Goal: Browse casually

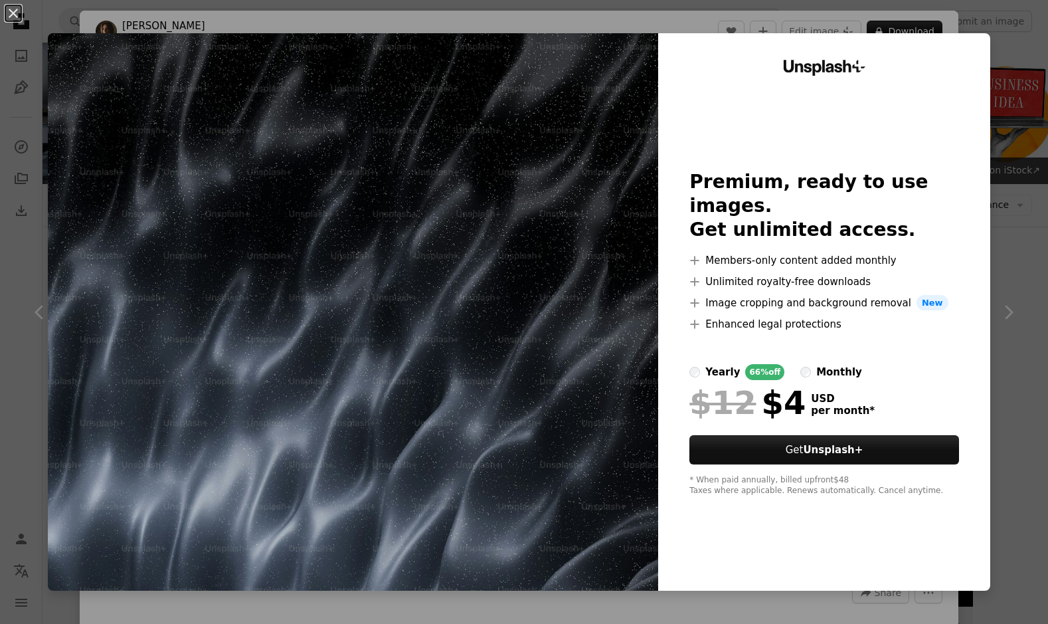
scroll to position [796, 0]
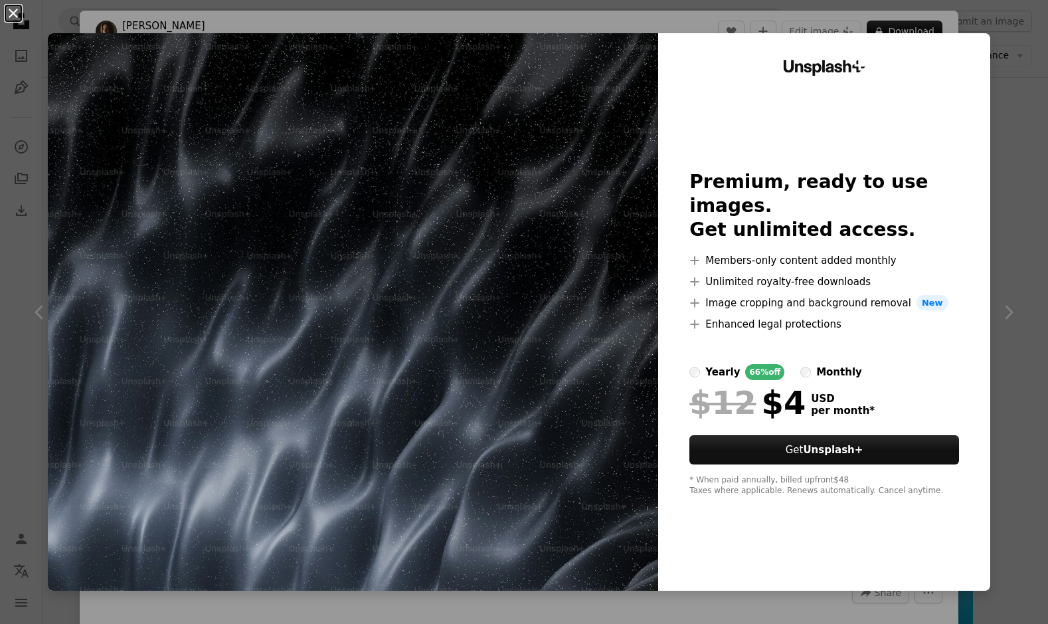
click at [15, 15] on button "An X shape" at bounding box center [13, 13] width 16 height 16
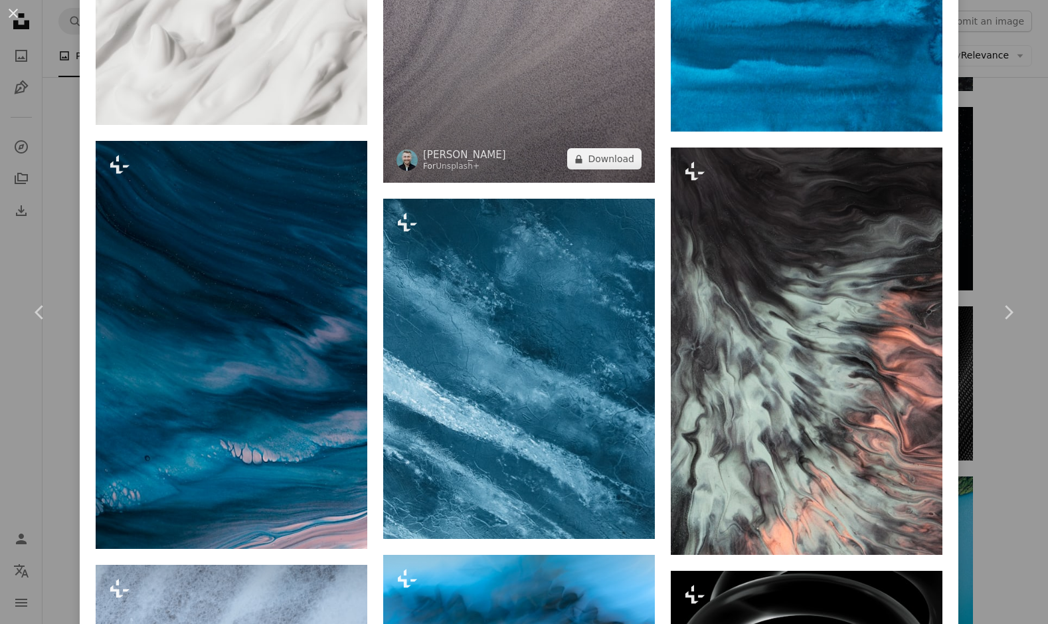
scroll to position [1194, 0]
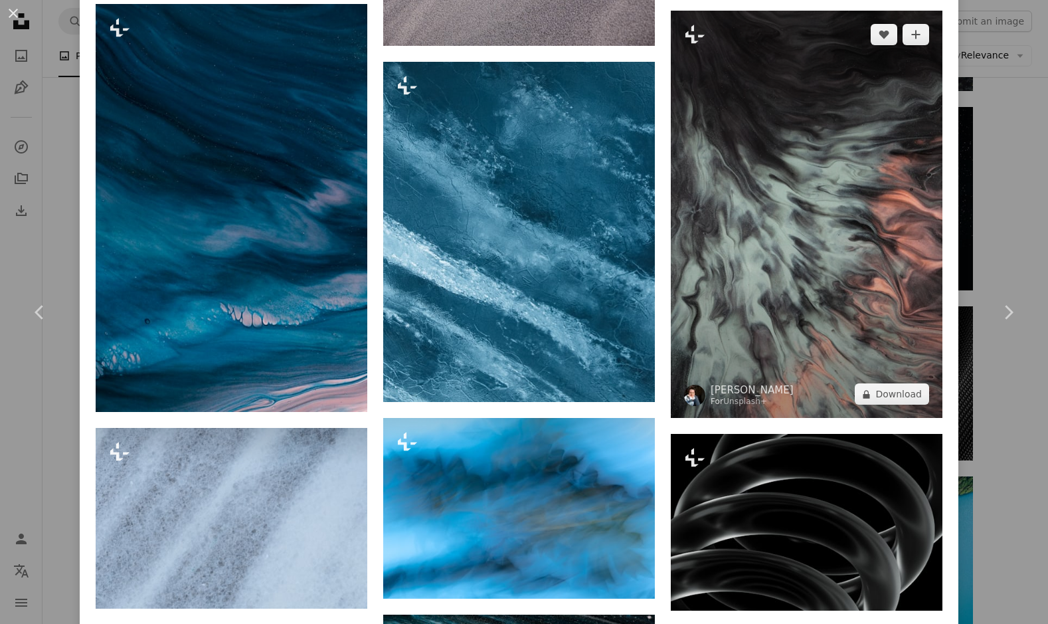
click at [804, 180] on img at bounding box center [807, 215] width 272 height 408
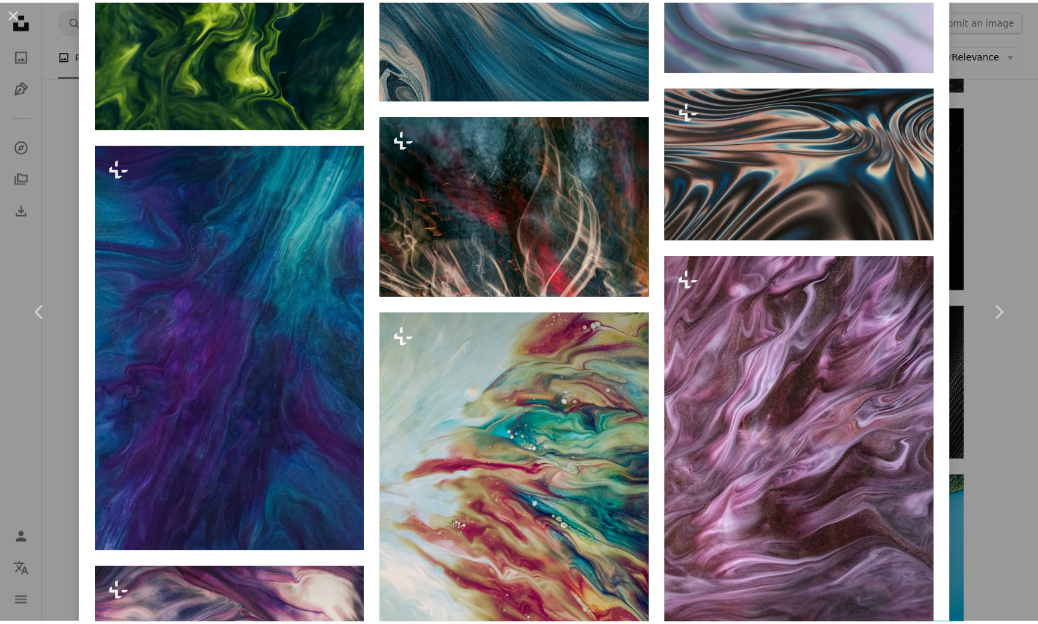
scroll to position [2831, 0]
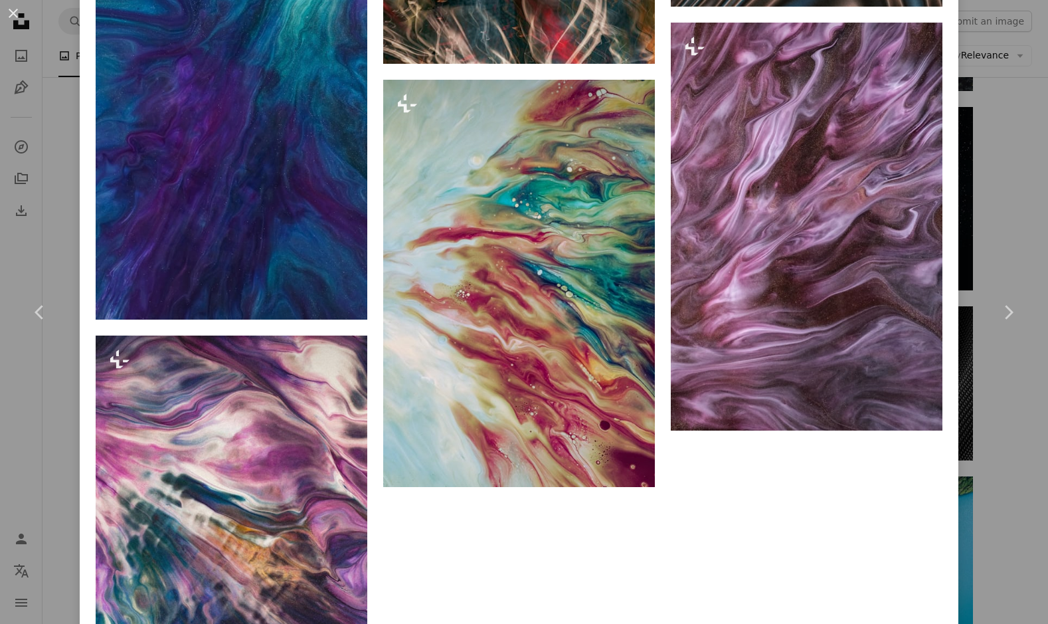
click at [983, 187] on div "An X shape Chevron left Chevron right [PERSON_NAME] For Unsplash+ A heart A plu…" at bounding box center [524, 312] width 1048 height 624
